Goal: Task Accomplishment & Management: Use online tool/utility

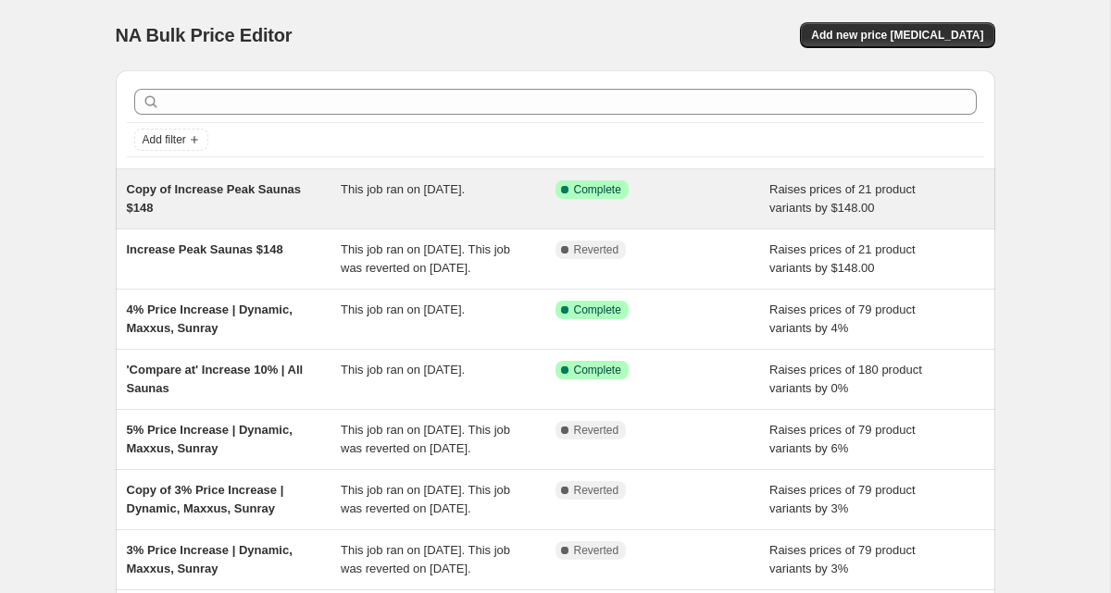
click at [242, 192] on span "Copy of Increase Peak Saunas $148" at bounding box center [214, 198] width 175 height 32
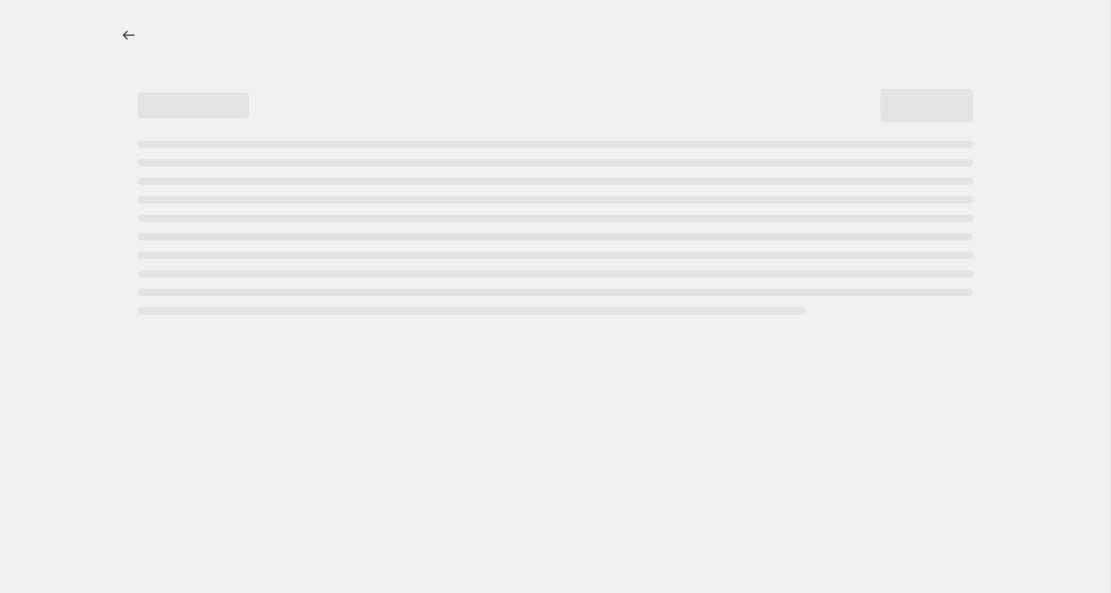
select select "by"
select select "no_change"
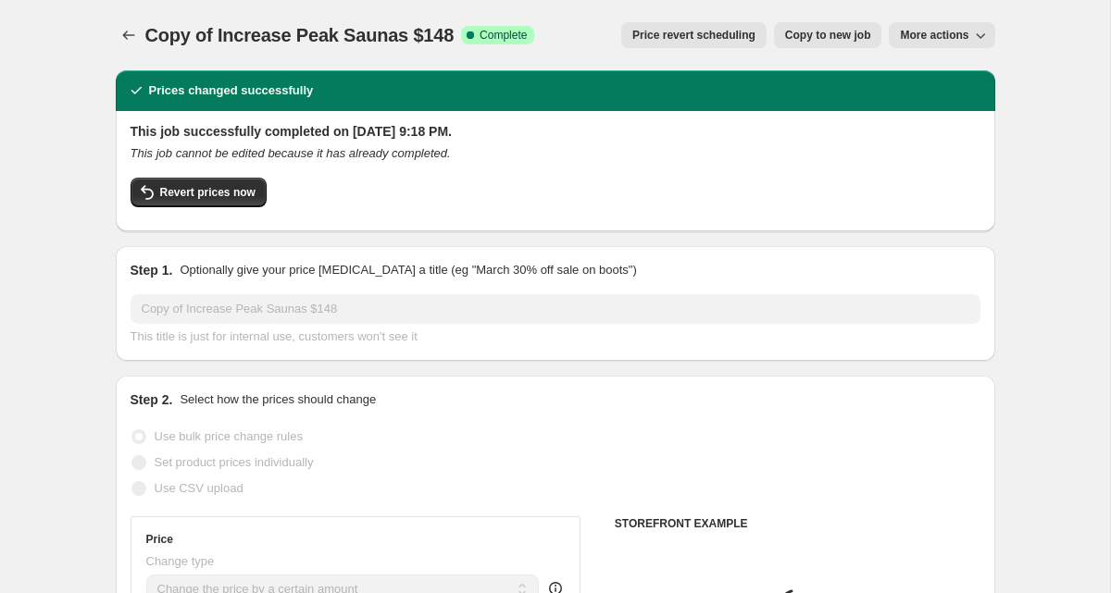
select select "collection"
click at [803, 36] on span "Copy to new job" at bounding box center [828, 35] width 86 height 15
select select "by"
select select "no_change"
select select "collection"
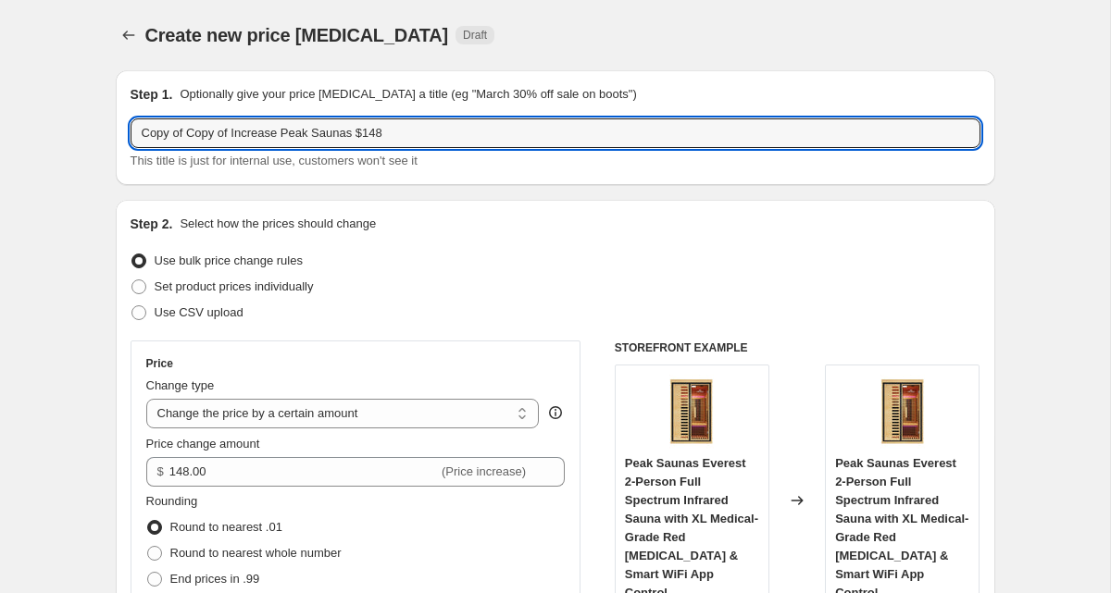
drag, startPoint x: 245, startPoint y: 134, endPoint x: 118, endPoint y: 137, distance: 127.8
click at [118, 137] on div "Step 1. Optionally give your price change job a title (eg "March 30% off sale o…" at bounding box center [555, 127] width 879 height 115
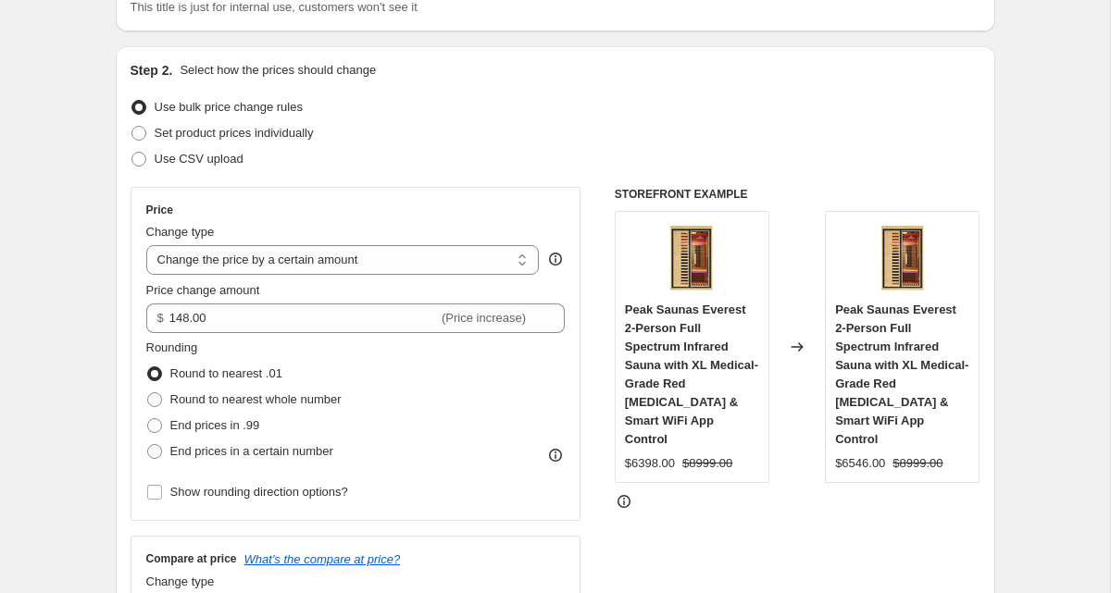
scroll to position [156, 0]
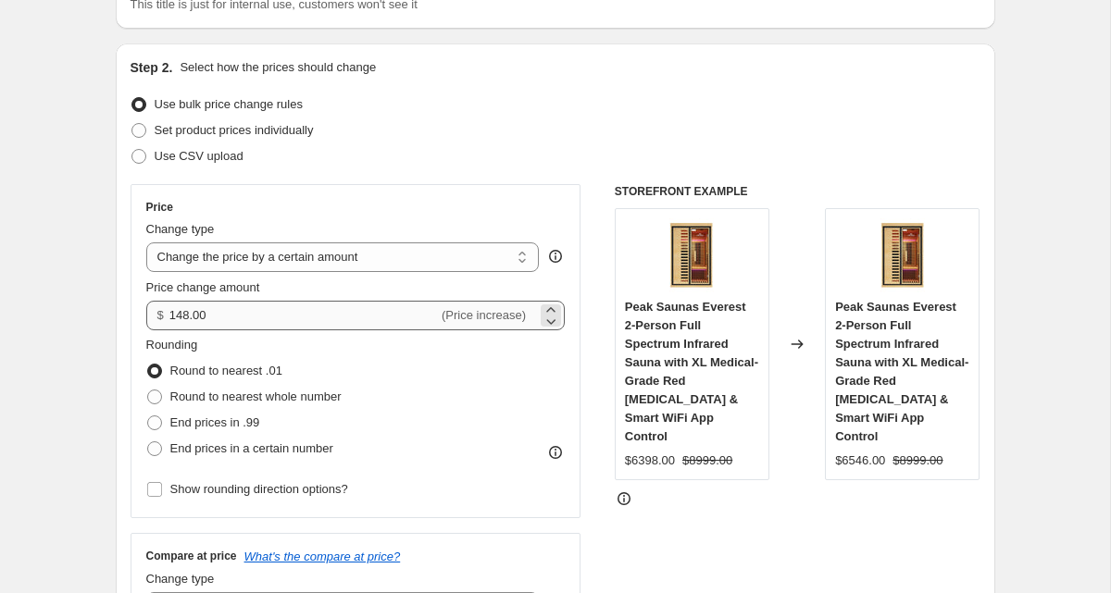
type input "Decrease Peak Saunas $148"
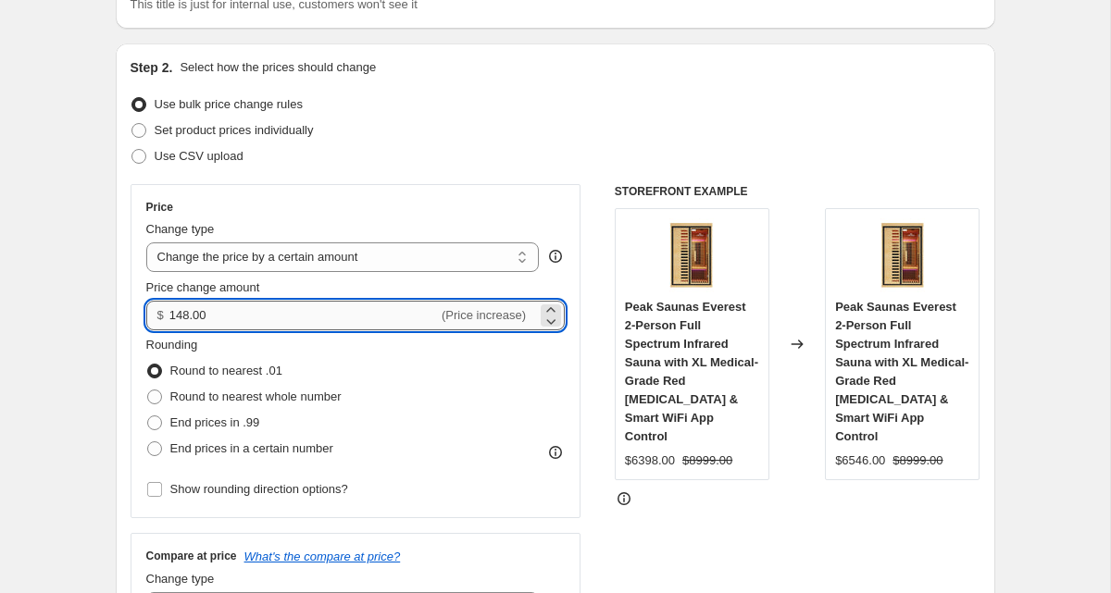
click at [316, 316] on input "148.00" at bounding box center [303, 316] width 268 height 30
click at [170, 312] on input "148.00" at bounding box center [303, 316] width 268 height 30
type input "-148.00"
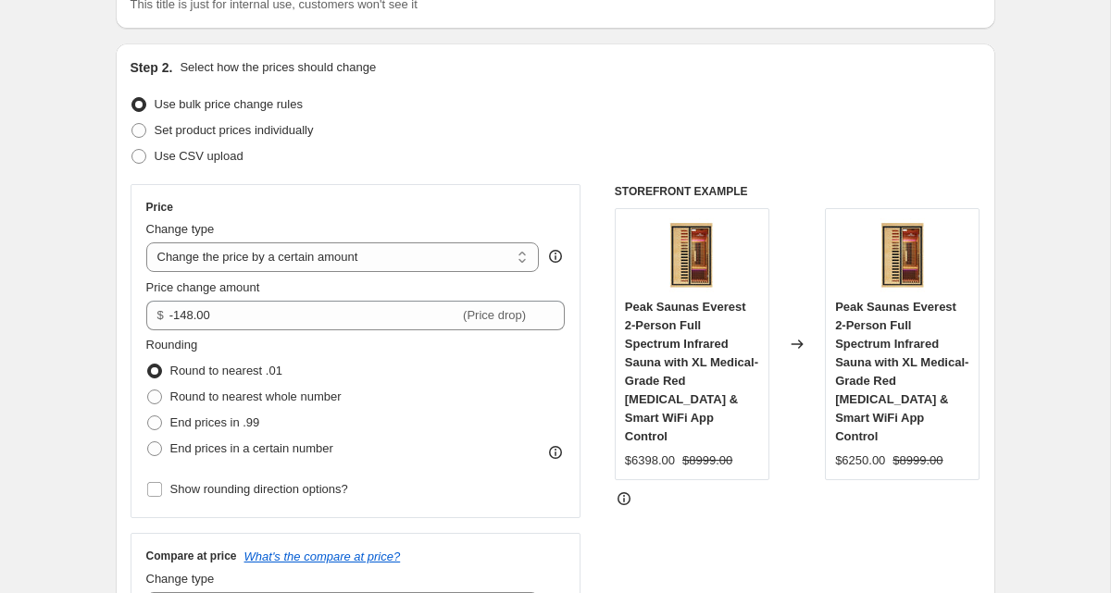
click at [121, 304] on div "Step 2. Select how the prices should change Use bulk price change rules Set pro…" at bounding box center [555, 368] width 879 height 650
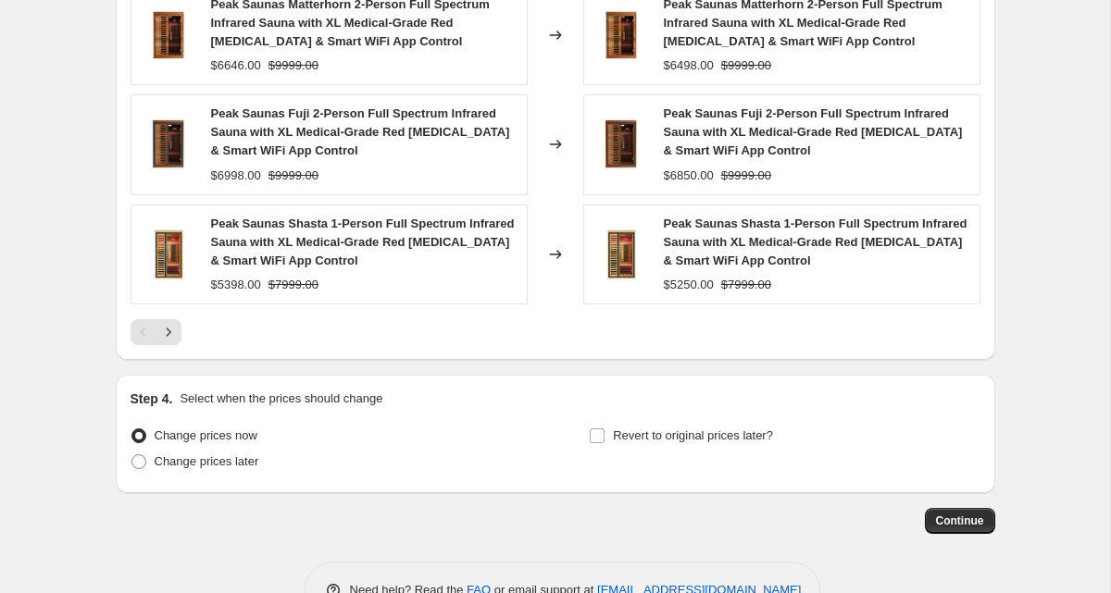
scroll to position [1587, 0]
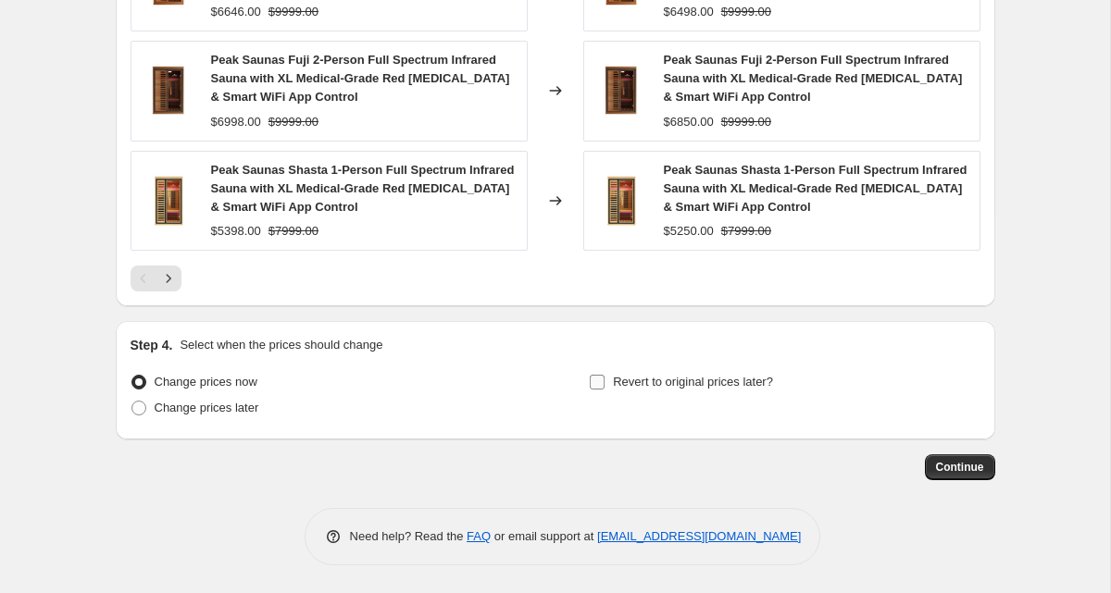
click at [597, 385] on input "Revert to original prices later?" at bounding box center [597, 382] width 15 height 15
checkbox input "true"
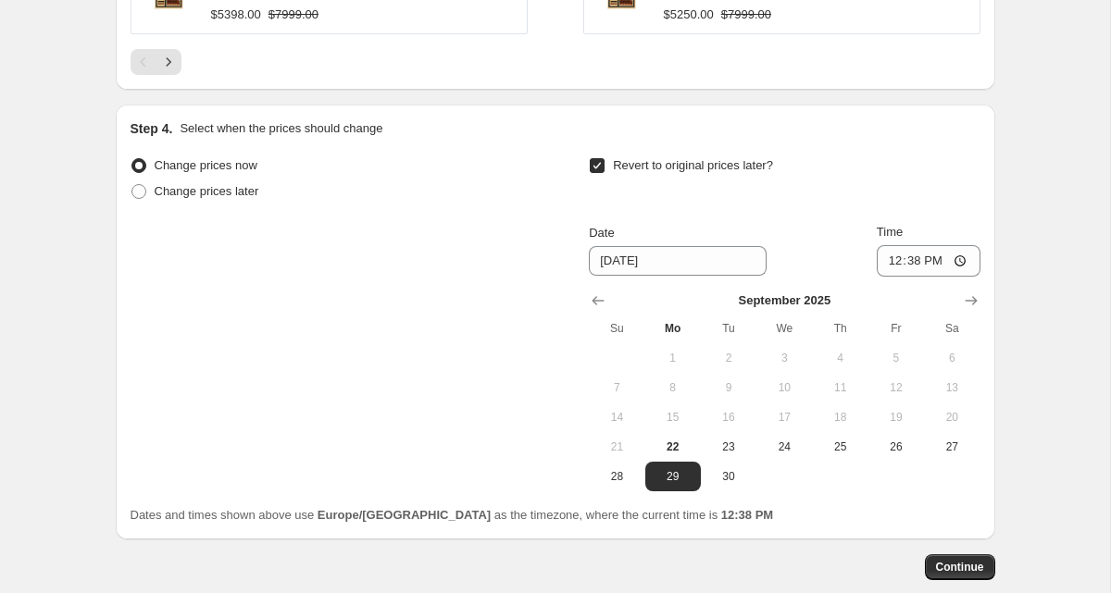
scroll to position [1823, 0]
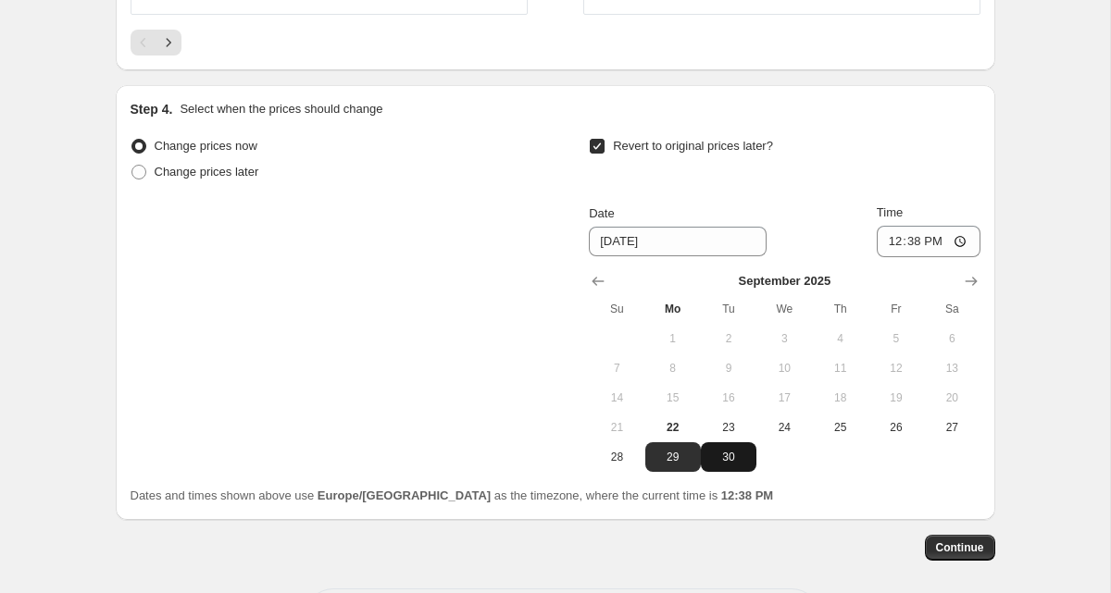
click at [739, 454] on span "30" at bounding box center [728, 457] width 41 height 15
click at [969, 290] on icon "Show next month, October 2025" at bounding box center [971, 281] width 19 height 19
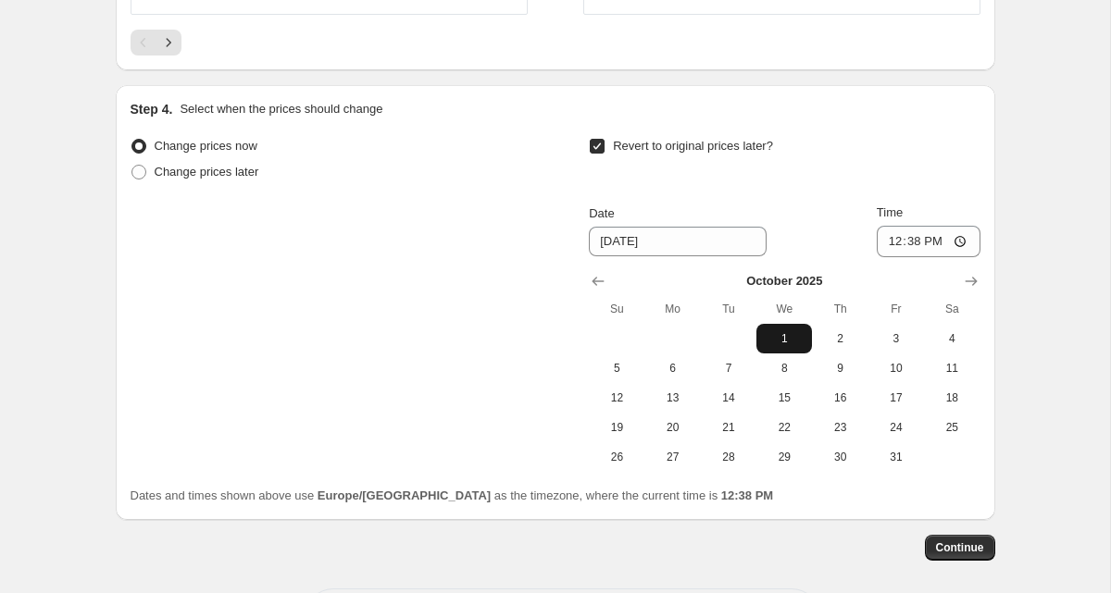
click at [791, 345] on span "1" at bounding box center [784, 338] width 41 height 15
type input "10/1/2025"
click at [978, 548] on span "Continue" at bounding box center [960, 547] width 48 height 15
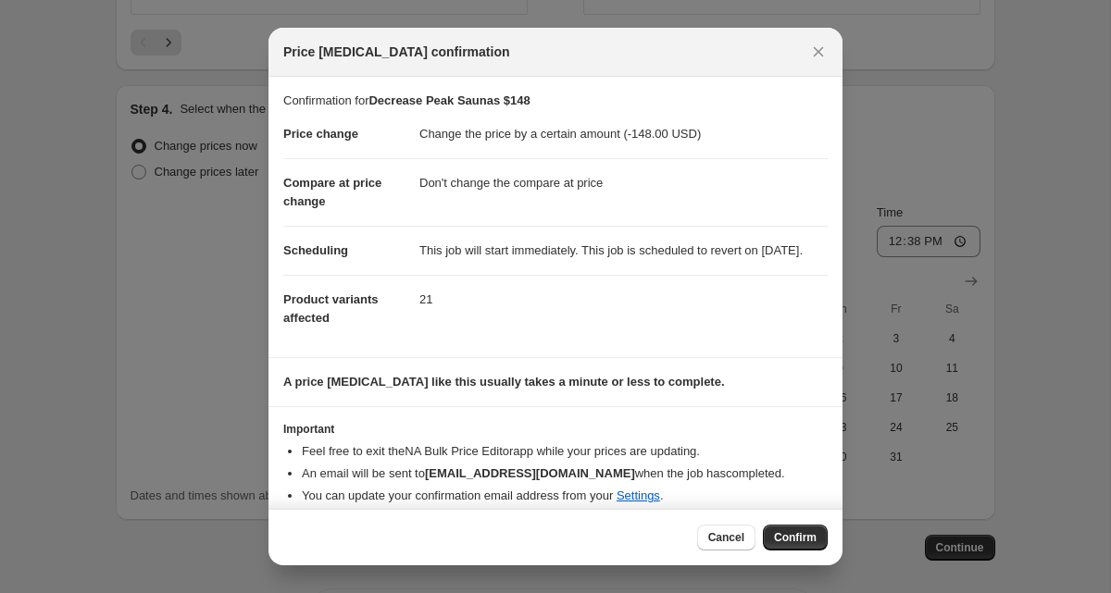
scroll to position [33, 0]
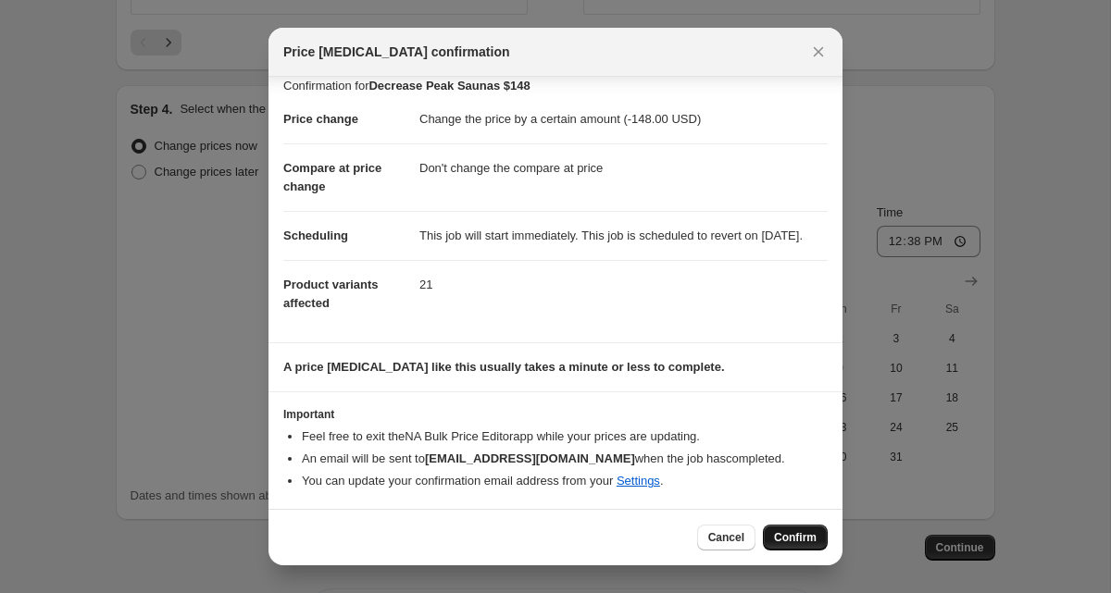
click at [779, 536] on span "Confirm" at bounding box center [795, 537] width 43 height 15
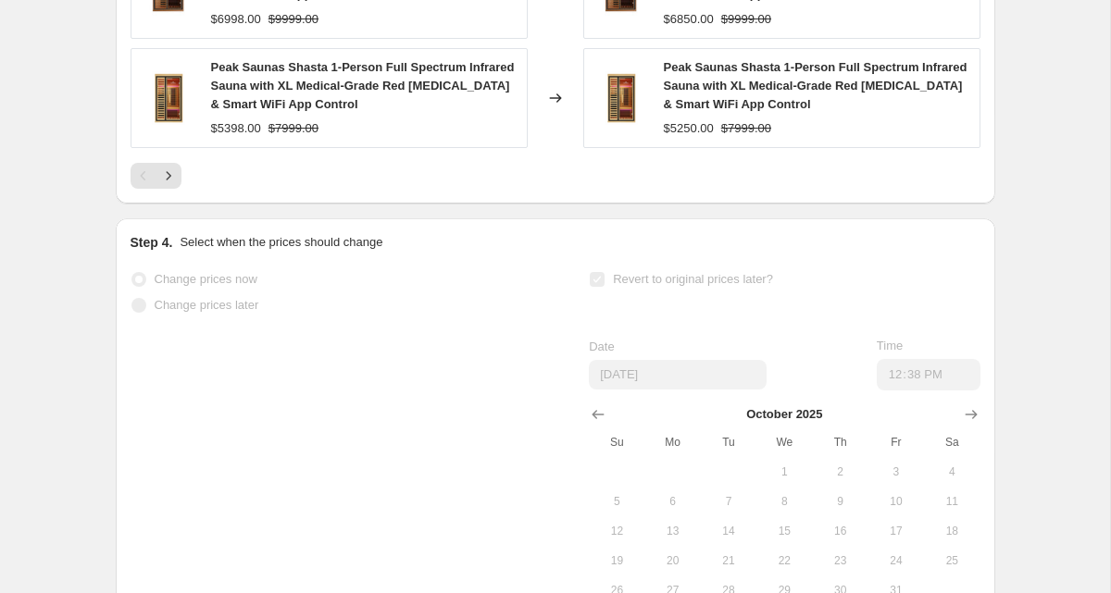
scroll to position [1871, 0]
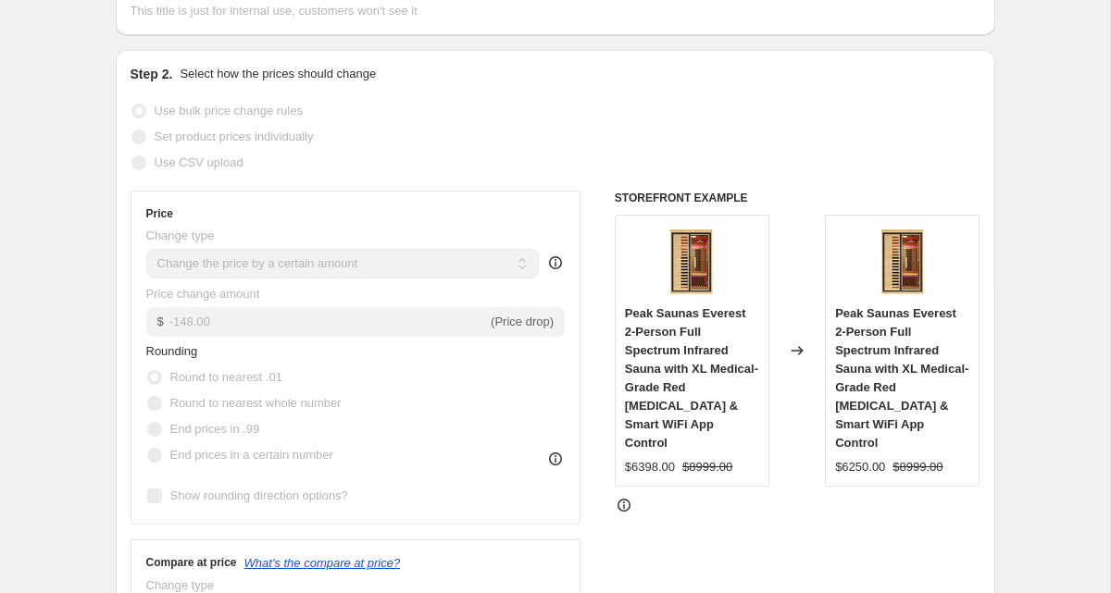
scroll to position [0, 0]
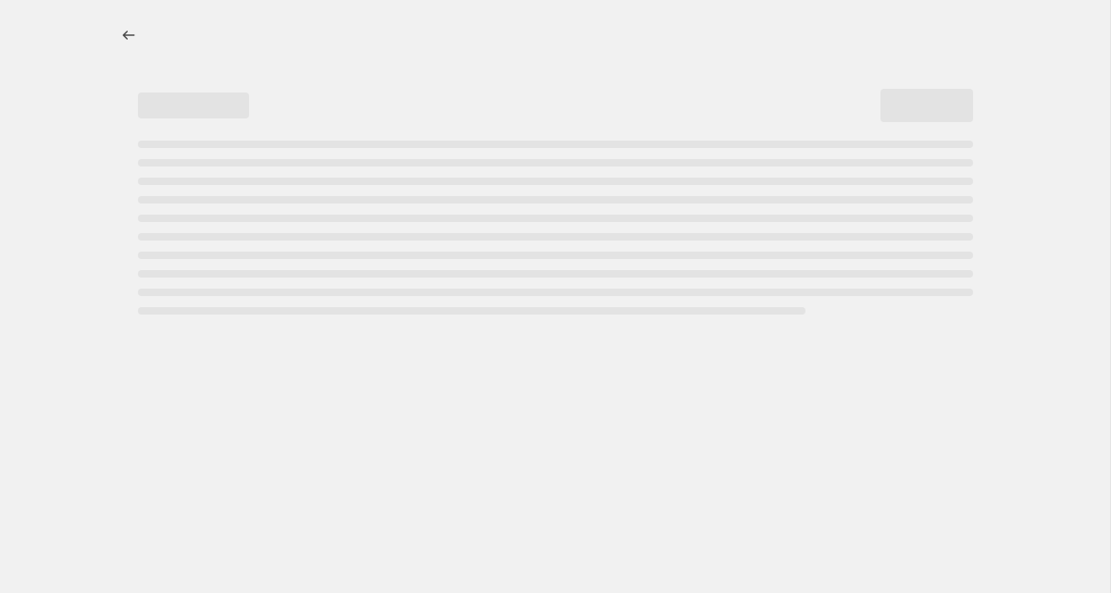
select select "by"
select select "no_change"
select select "collection"
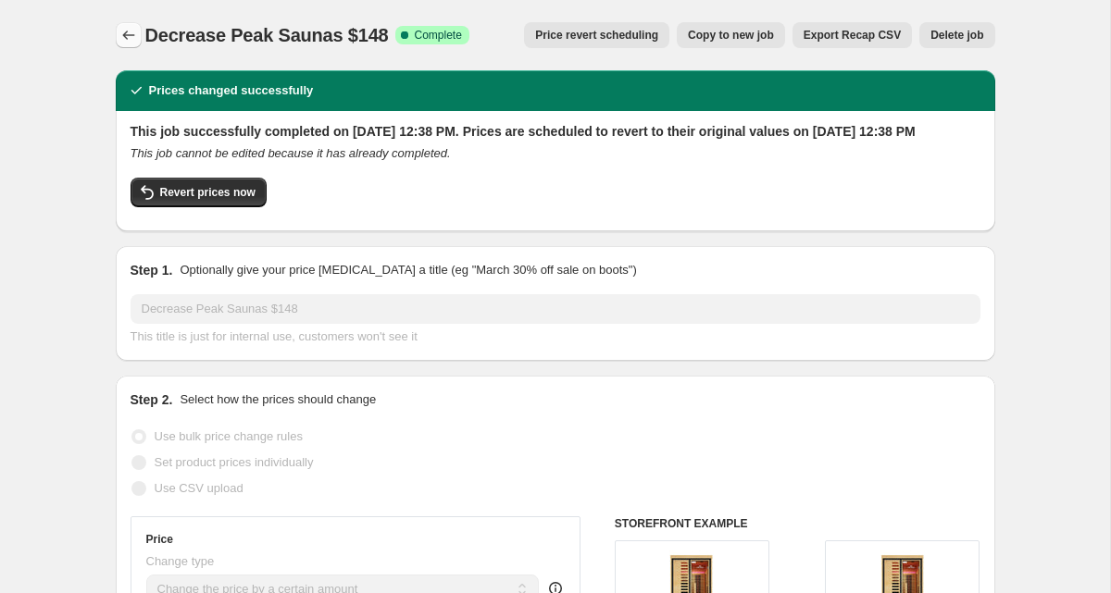
click at [125, 32] on icon "Price change jobs" at bounding box center [128, 35] width 19 height 19
